Goal: Answer question/provide support

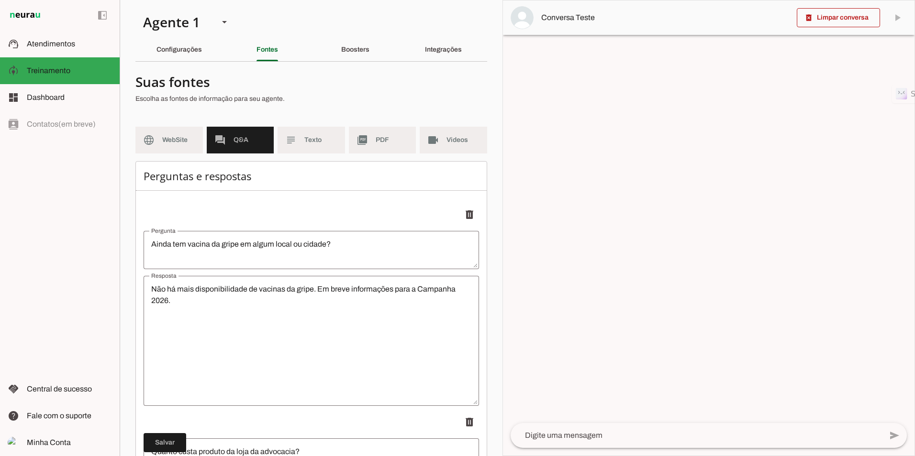
scroll to position [10210, 0]
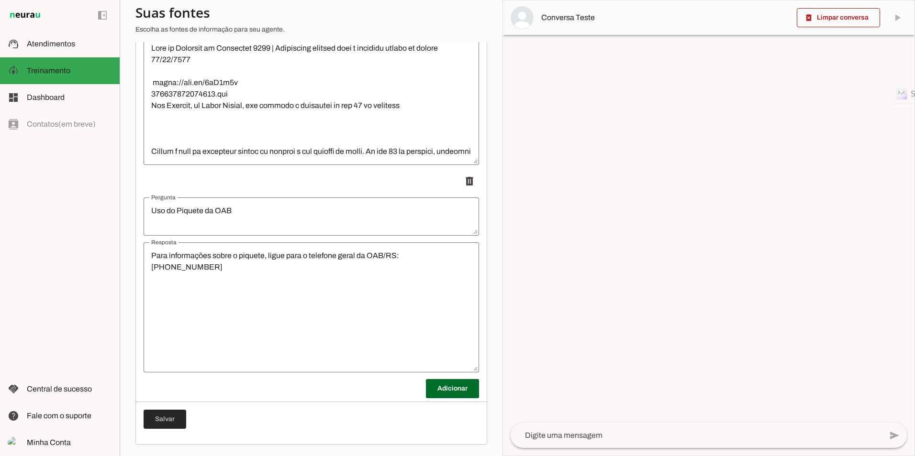
drag, startPoint x: 167, startPoint y: 418, endPoint x: 72, endPoint y: 60, distance: 370.4
click at [167, 418] on span at bounding box center [165, 419] width 43 height 23
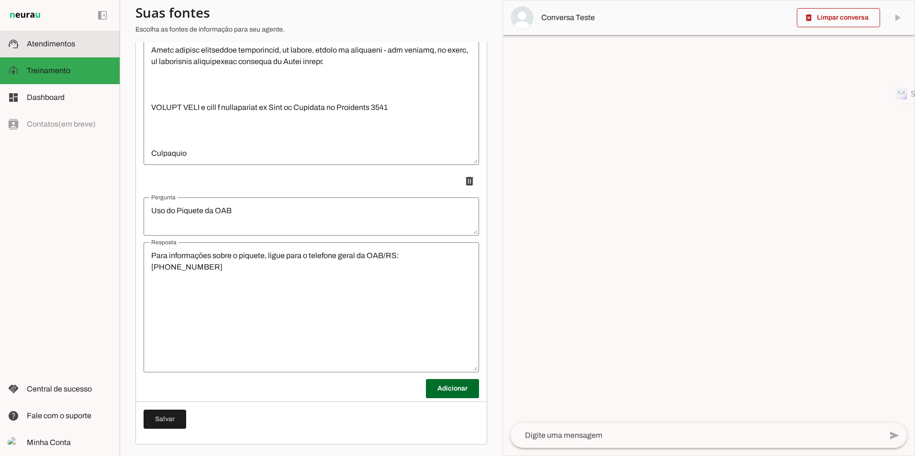
click at [26, 47] on md-item "support_agent Atendimentos Atendimentos" at bounding box center [60, 44] width 120 height 27
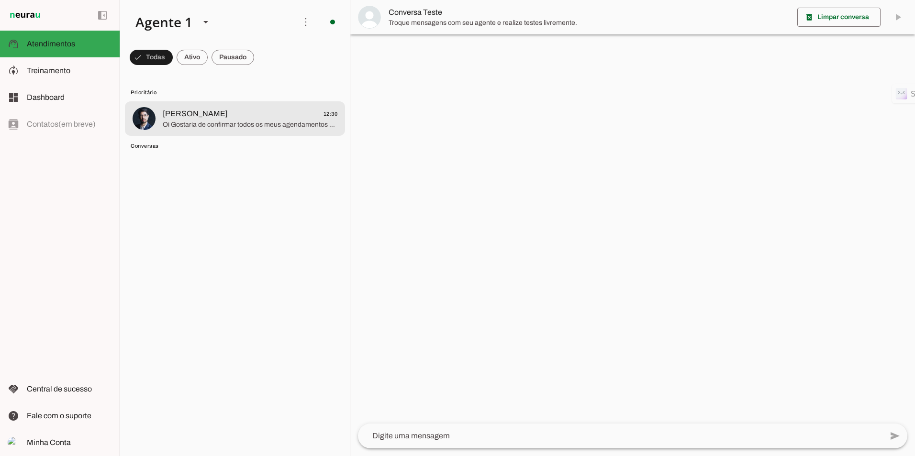
click at [223, 123] on span "Oi Gostaria de confirmar todos os meus agendamentos no centro clínico 96.743" at bounding box center [250, 125] width 175 height 10
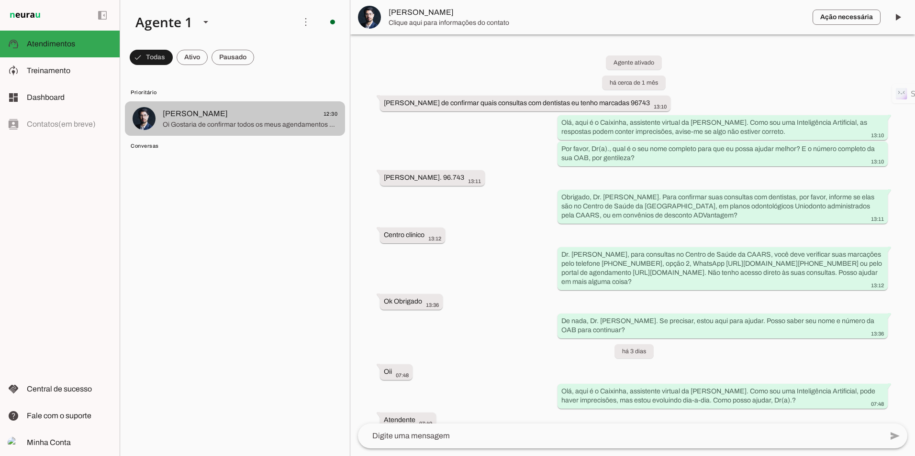
scroll to position [192, 0]
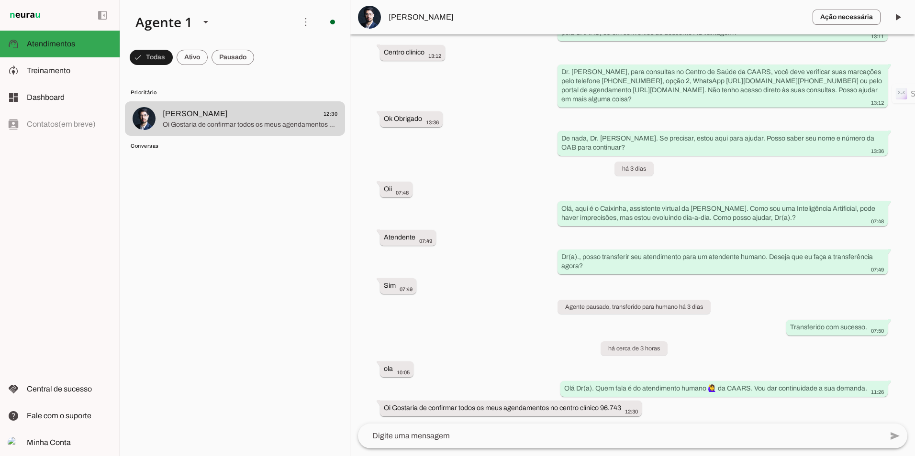
click at [366, 20] on img at bounding box center [369, 17] width 23 height 23
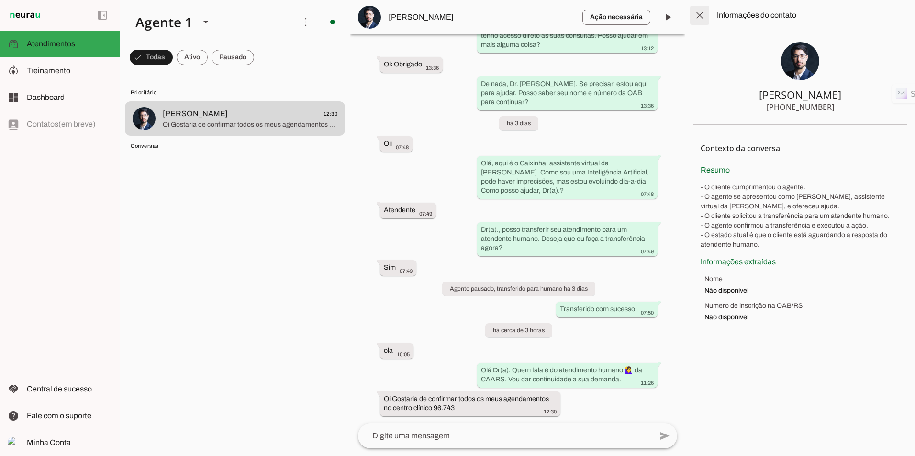
click at [700, 19] on span at bounding box center [699, 15] width 23 height 23
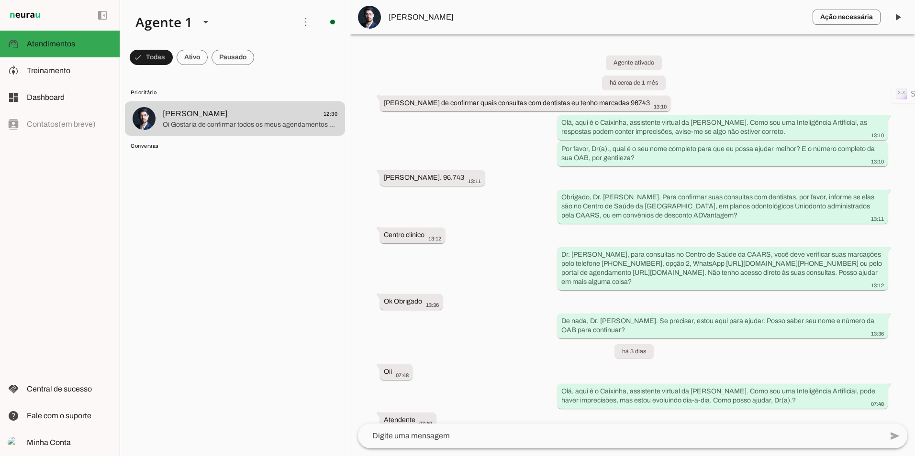
scroll to position [192, 0]
